Goal: Information Seeking & Learning: Check status

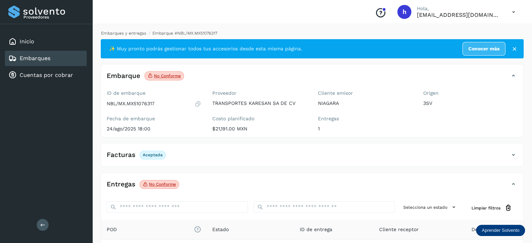
click at [129, 34] on link "Embarques y entregas" at bounding box center [123, 33] width 45 height 5
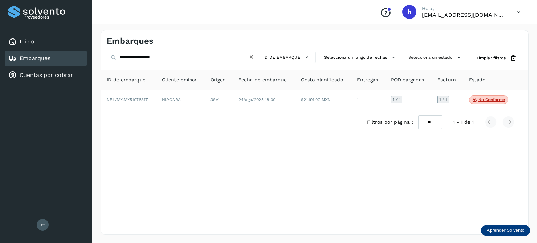
click at [253, 55] on icon at bounding box center [251, 56] width 7 height 7
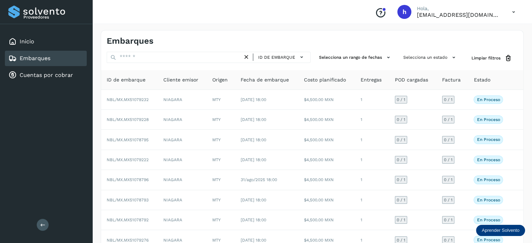
scroll to position [78, 0]
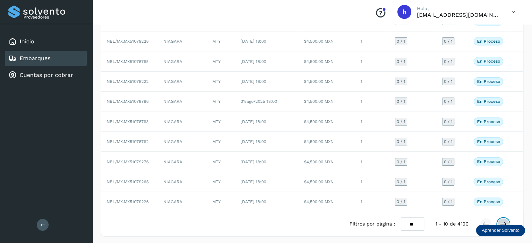
click at [506, 221] on icon at bounding box center [503, 224] width 7 height 7
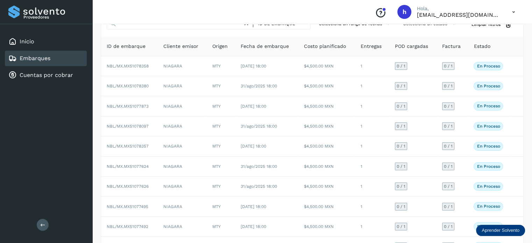
scroll to position [0, 0]
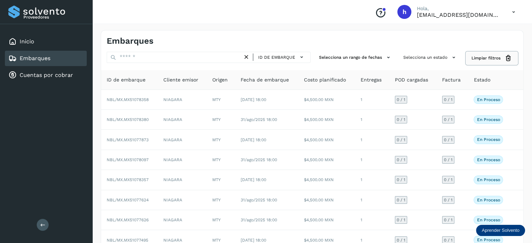
click at [490, 57] on span "Limpiar filtros" at bounding box center [485, 58] width 29 height 6
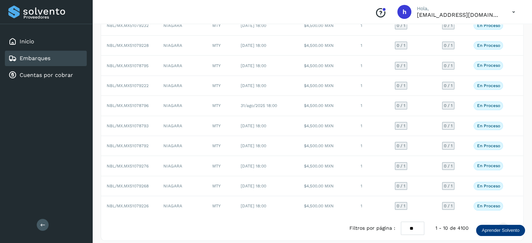
scroll to position [78, 0]
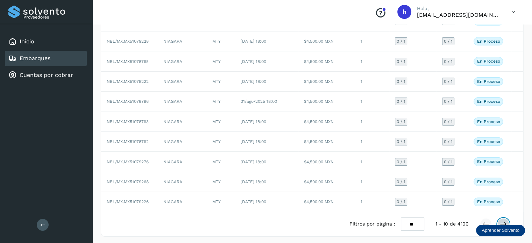
click at [503, 221] on icon at bounding box center [503, 224] width 7 height 7
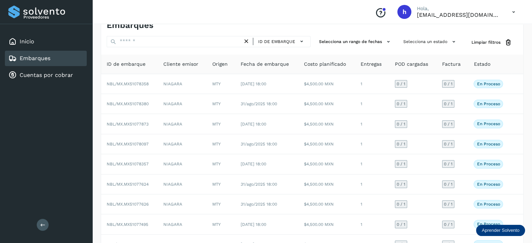
scroll to position [18, 0]
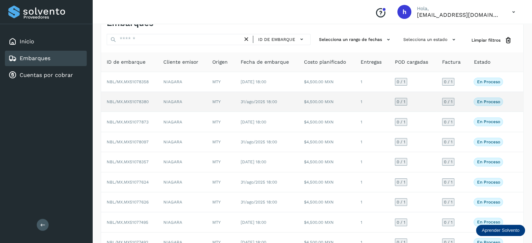
click at [325, 104] on td "$4,500.00 MXN" at bounding box center [326, 102] width 57 height 20
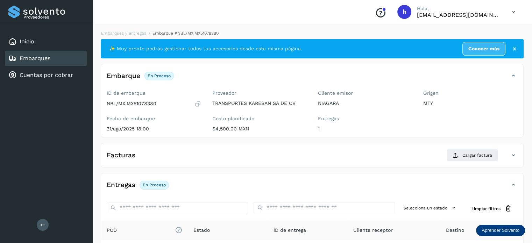
click at [196, 103] on icon at bounding box center [197, 103] width 7 height 7
click at [121, 35] on link "Embarques y entregas" at bounding box center [123, 33] width 45 height 5
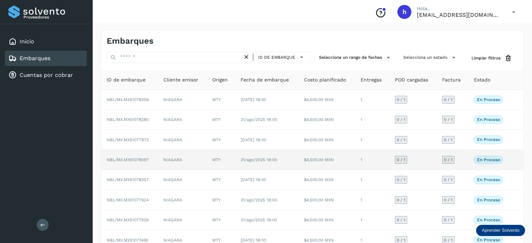
click at [268, 155] on td "31/ago/2025 18:00" at bounding box center [266, 160] width 63 height 20
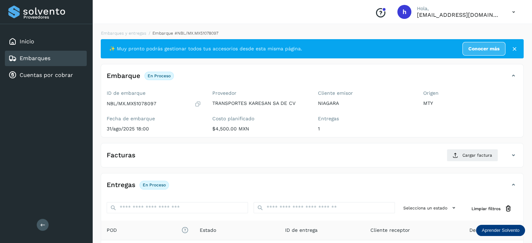
click at [197, 102] on icon at bounding box center [197, 103] width 7 height 7
click at [132, 33] on link "Embarques y entregas" at bounding box center [123, 33] width 45 height 5
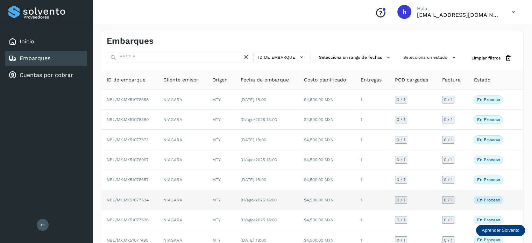
click at [252, 198] on span "31/ago/2025 18:00" at bounding box center [259, 200] width 36 height 5
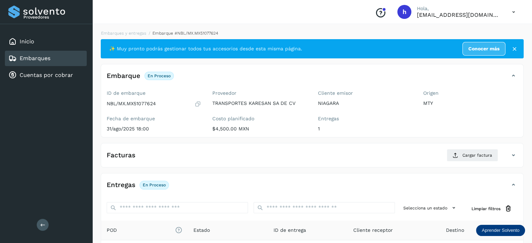
click at [196, 102] on icon at bounding box center [197, 103] width 7 height 7
click at [120, 33] on link "Embarques y entregas" at bounding box center [123, 33] width 45 height 5
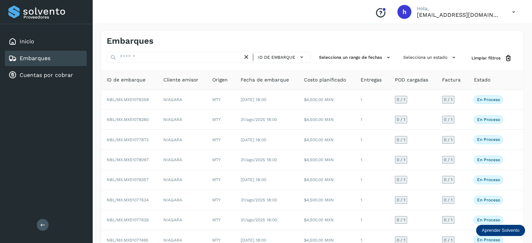
scroll to position [78, 0]
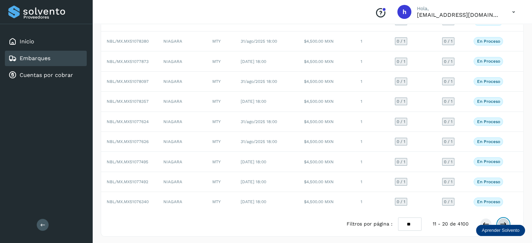
click at [503, 218] on button at bounding box center [503, 224] width 12 height 12
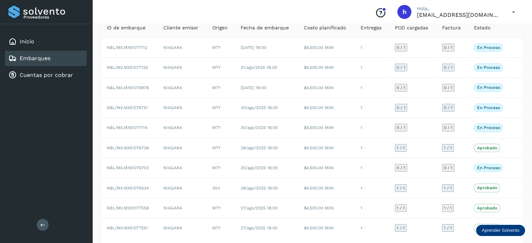
scroll to position [0, 0]
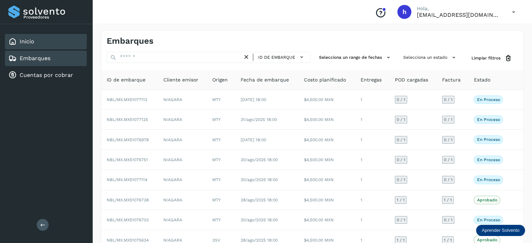
click at [38, 44] on div "Inicio" at bounding box center [46, 41] width 82 height 15
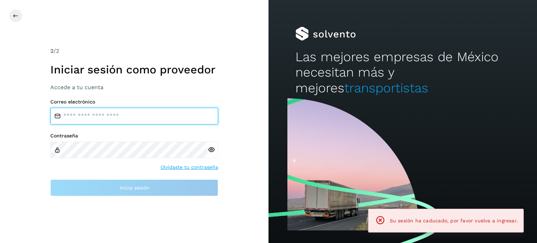
type input "**********"
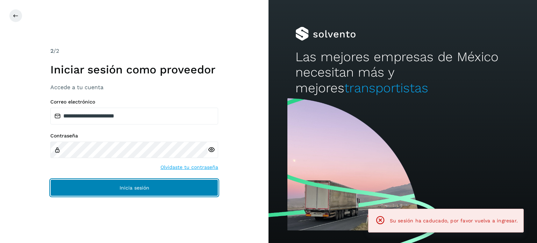
click at [149, 184] on button "Inicia sesión" at bounding box center [134, 187] width 168 height 17
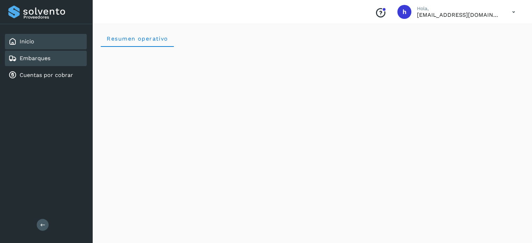
click at [45, 59] on link "Embarques" at bounding box center [35, 58] width 31 height 7
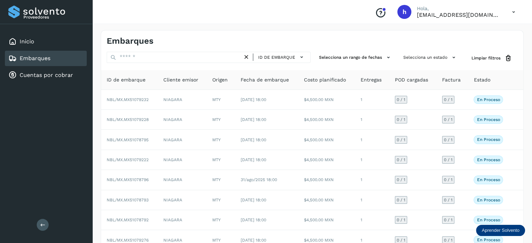
click at [90, 35] on div "Inicio Embarques Cuentas por cobrar" at bounding box center [46, 58] width 92 height 69
click at [282, 43] on div "Embarques" at bounding box center [210, 41] width 206 height 10
click at [35, 43] on div "Inicio" at bounding box center [46, 41] width 82 height 15
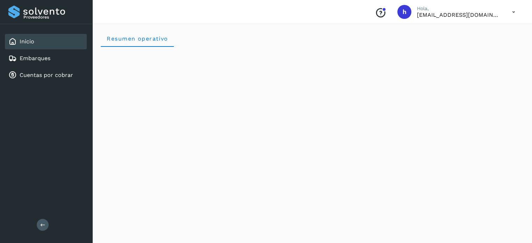
click at [310, 39] on div "Resumen operativo" at bounding box center [312, 38] width 423 height 17
click at [52, 57] on div "Embarques" at bounding box center [46, 58] width 82 height 15
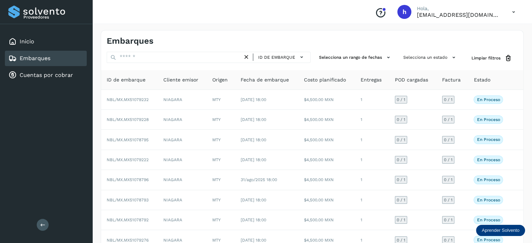
click at [52, 57] on div "Embarques" at bounding box center [46, 58] width 82 height 15
click at [53, 40] on div "Inicio" at bounding box center [46, 41] width 82 height 15
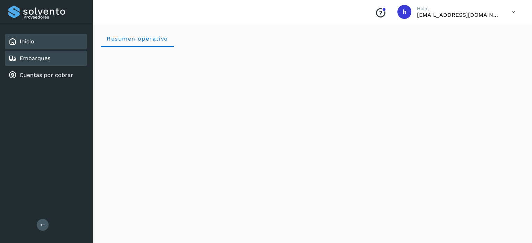
click at [62, 54] on div "Embarques" at bounding box center [46, 58] width 82 height 15
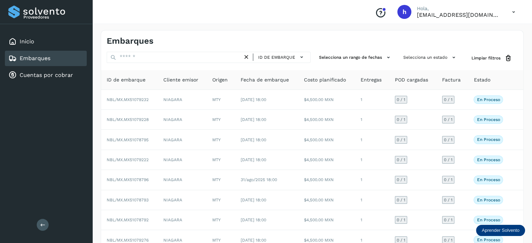
click at [133, 38] on h4 "Embarques" at bounding box center [130, 41] width 47 height 10
click at [71, 42] on div "Inicio" at bounding box center [46, 41] width 82 height 15
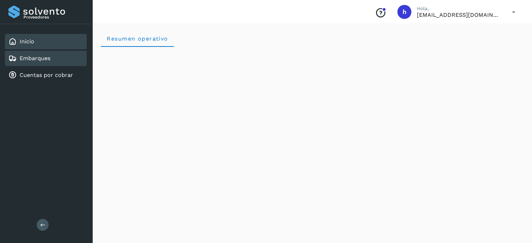
click at [72, 58] on div "Embarques" at bounding box center [46, 58] width 82 height 15
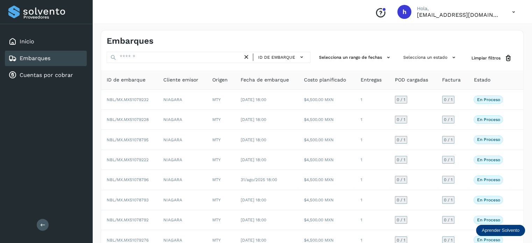
click at [72, 58] on div "Embarques" at bounding box center [46, 58] width 82 height 15
click at [57, 43] on div "Inicio" at bounding box center [46, 41] width 82 height 15
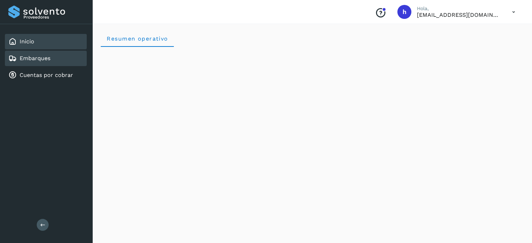
click at [51, 57] on div "Embarques" at bounding box center [46, 58] width 82 height 15
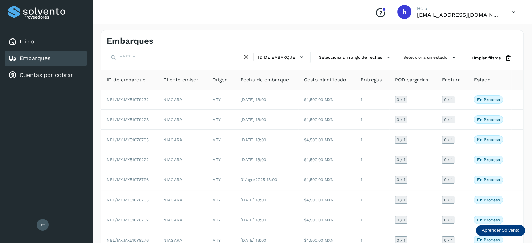
click at [303, 33] on div "Embarques" at bounding box center [312, 38] width 422 height 16
click at [40, 35] on div "Inicio" at bounding box center [46, 41] width 82 height 15
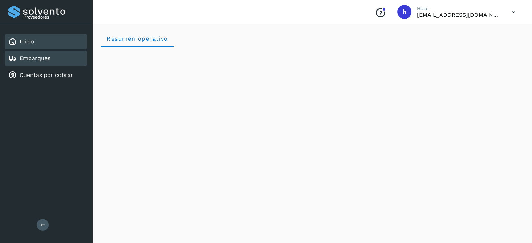
click at [69, 60] on div "Embarques" at bounding box center [46, 58] width 82 height 15
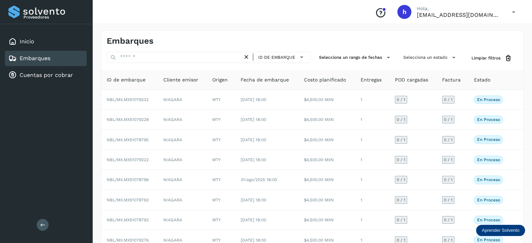
click at [50, 51] on div "Embarques" at bounding box center [46, 58] width 82 height 15
click at [45, 44] on div "Inicio" at bounding box center [46, 41] width 82 height 15
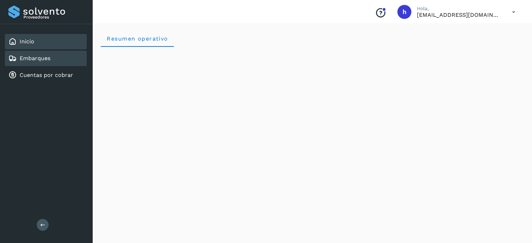
click at [46, 51] on div "Embarques" at bounding box center [46, 58] width 82 height 15
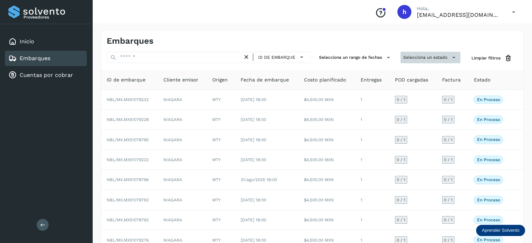
click at [412, 55] on button "Selecciona un estado" at bounding box center [430, 58] width 60 height 12
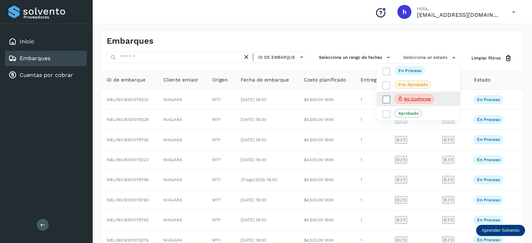
click at [384, 97] on icon at bounding box center [386, 99] width 7 height 7
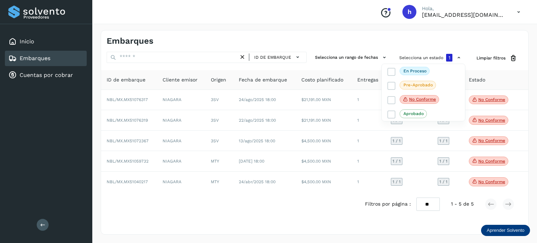
click at [350, 32] on div at bounding box center [268, 121] width 537 height 243
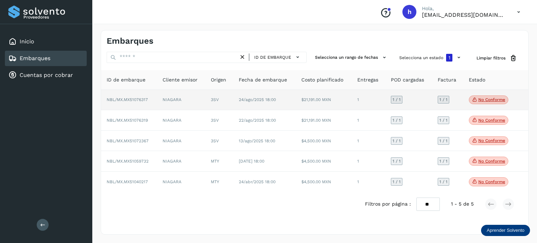
click at [482, 101] on p "No conforme" at bounding box center [491, 99] width 27 height 5
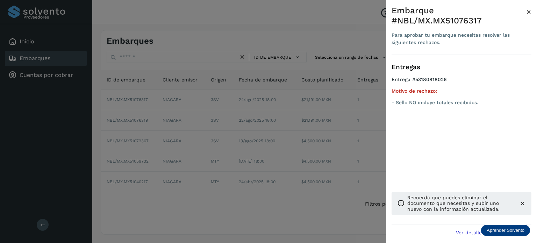
click at [294, 19] on div at bounding box center [268, 121] width 537 height 243
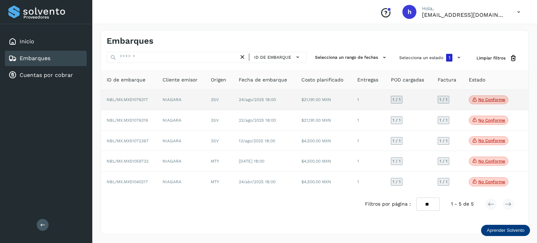
click at [214, 94] on td "3SV" at bounding box center [219, 100] width 28 height 21
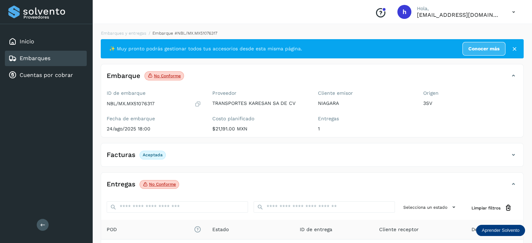
click at [196, 104] on icon at bounding box center [197, 103] width 7 height 7
click at [134, 34] on link "Embarques y entregas" at bounding box center [123, 33] width 45 height 5
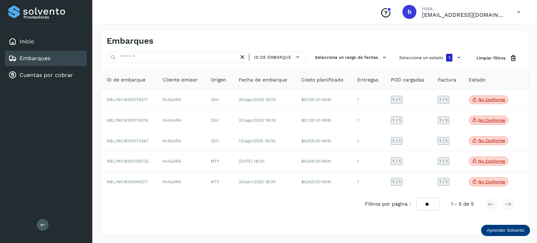
click at [285, 40] on div "Embarques" at bounding box center [211, 41] width 208 height 10
click at [43, 40] on div "Inicio" at bounding box center [46, 41] width 82 height 15
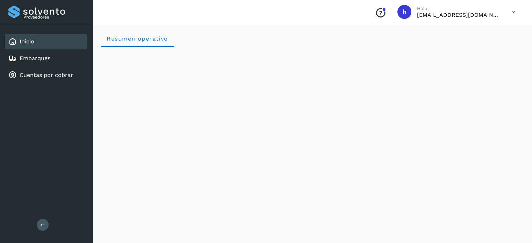
click at [294, 32] on div "Resumen operativo" at bounding box center [312, 38] width 423 height 17
click at [60, 61] on div "Embarques" at bounding box center [46, 58] width 82 height 15
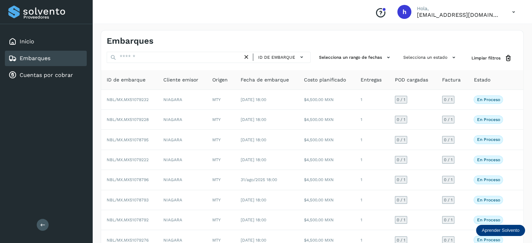
click at [64, 59] on div "Embarques" at bounding box center [46, 58] width 82 height 15
click at [61, 59] on div "Embarques" at bounding box center [46, 58] width 82 height 15
click at [56, 44] on div "Inicio" at bounding box center [46, 41] width 82 height 15
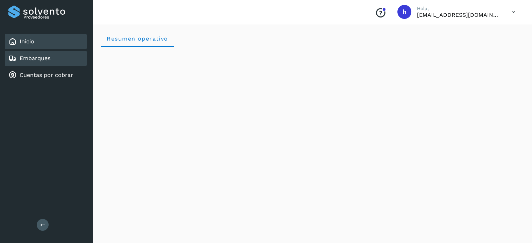
click at [56, 62] on div "Embarques" at bounding box center [46, 58] width 82 height 15
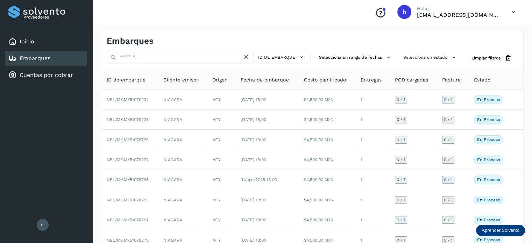
click at [56, 62] on div "Embarques" at bounding box center [46, 58] width 82 height 15
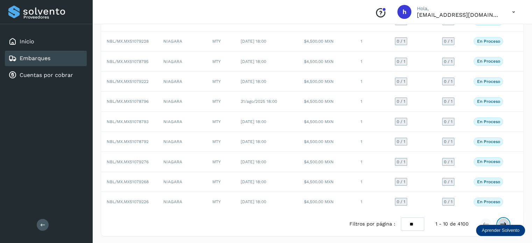
click at [503, 221] on icon at bounding box center [503, 224] width 7 height 7
click at [505, 221] on icon at bounding box center [503, 224] width 7 height 7
